Goal: Information Seeking & Learning: Find specific fact

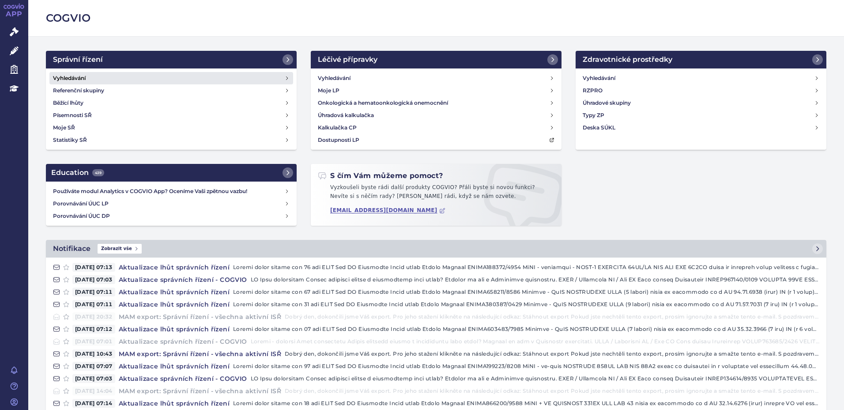
click at [106, 78] on link "Vyhledávání" at bounding box center [171, 78] width 244 height 12
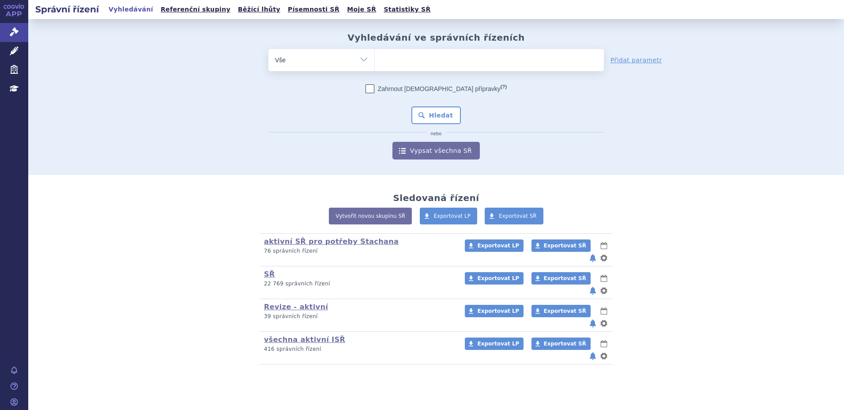
click at [449, 66] on ul at bounding box center [489, 58] width 229 height 19
click at [375, 66] on select at bounding box center [375, 60] width 0 height 22
type input "ot"
type input "otez"
type input "otezl"
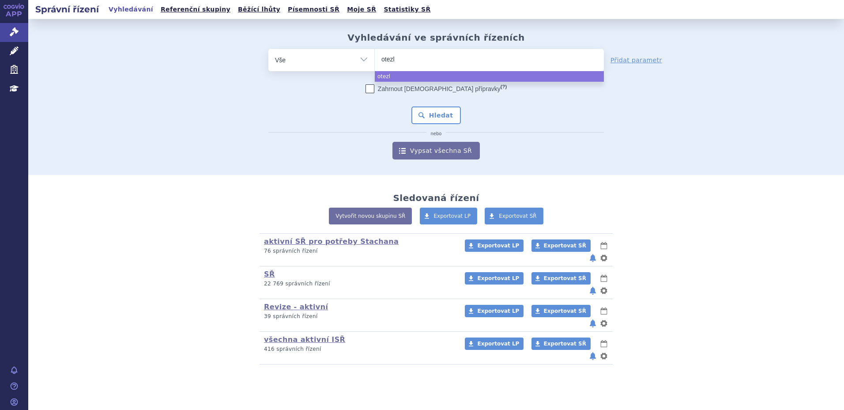
type input "otezla"
select select "otezla"
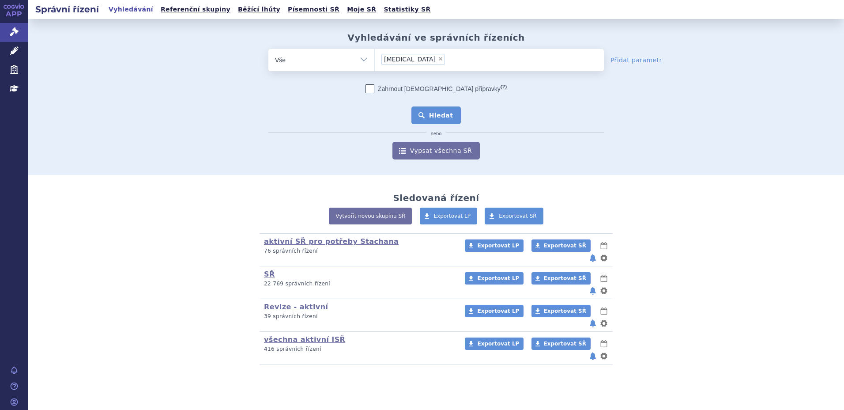
click at [423, 110] on button "Hledat" at bounding box center [437, 115] width 50 height 18
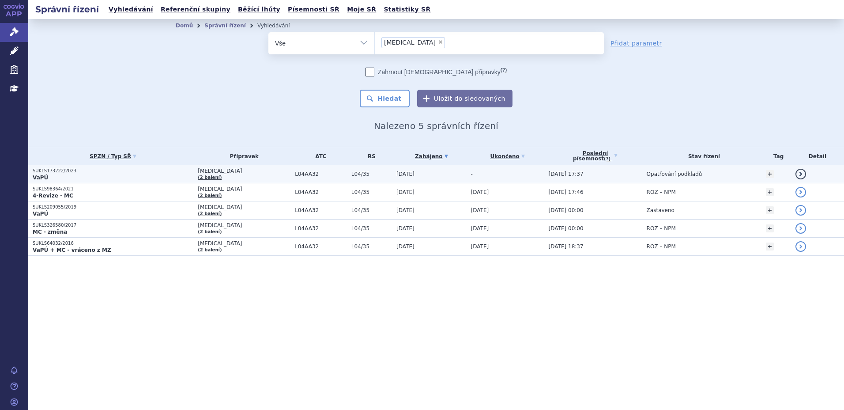
click at [84, 174] on p "VaPÚ" at bounding box center [113, 177] width 161 height 7
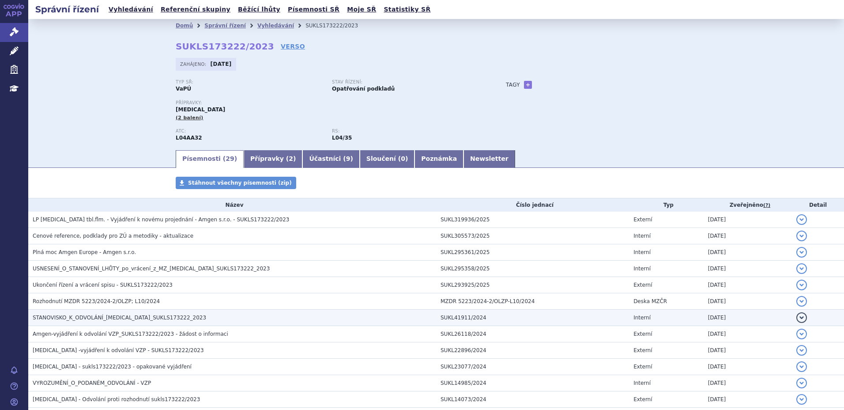
scroll to position [88, 0]
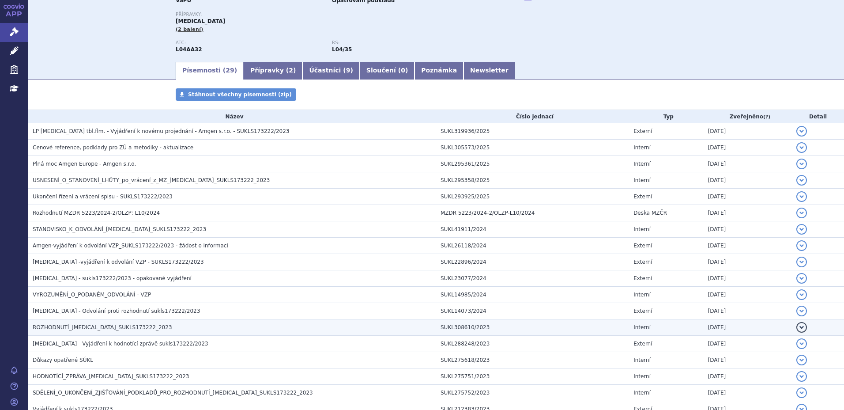
click at [121, 327] on span "ROZHODNUTÍ_OTEZLA_SUKLS173222_2023" at bounding box center [103, 327] width 140 height 6
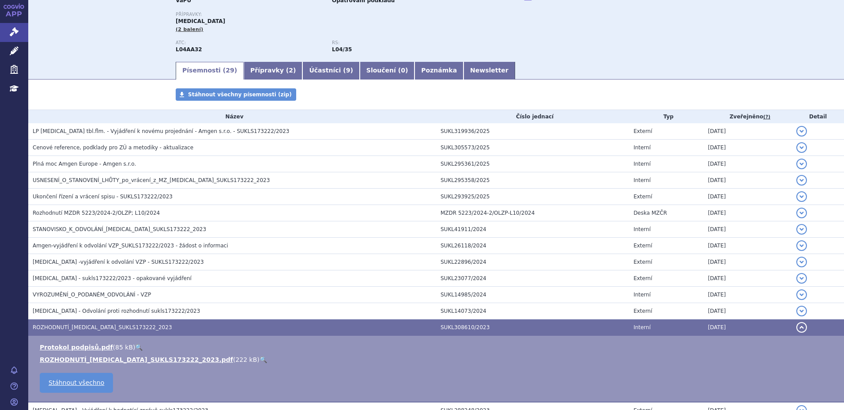
click at [260, 360] on link "🔍" at bounding box center [264, 359] width 8 height 7
